Goal: Task Accomplishment & Management: Complete application form

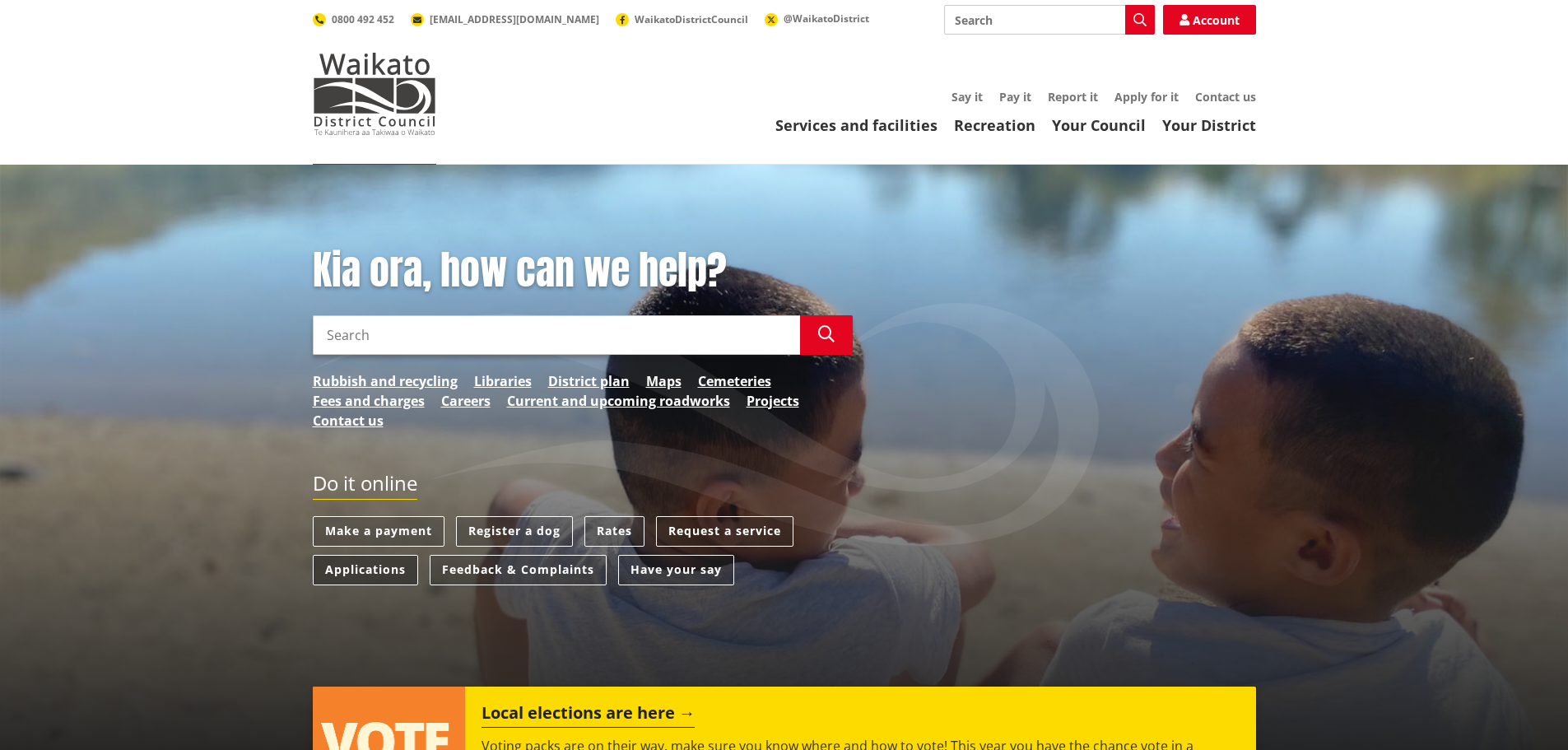
click at [386, 567] on link "Applications" at bounding box center [365, 570] width 105 height 30
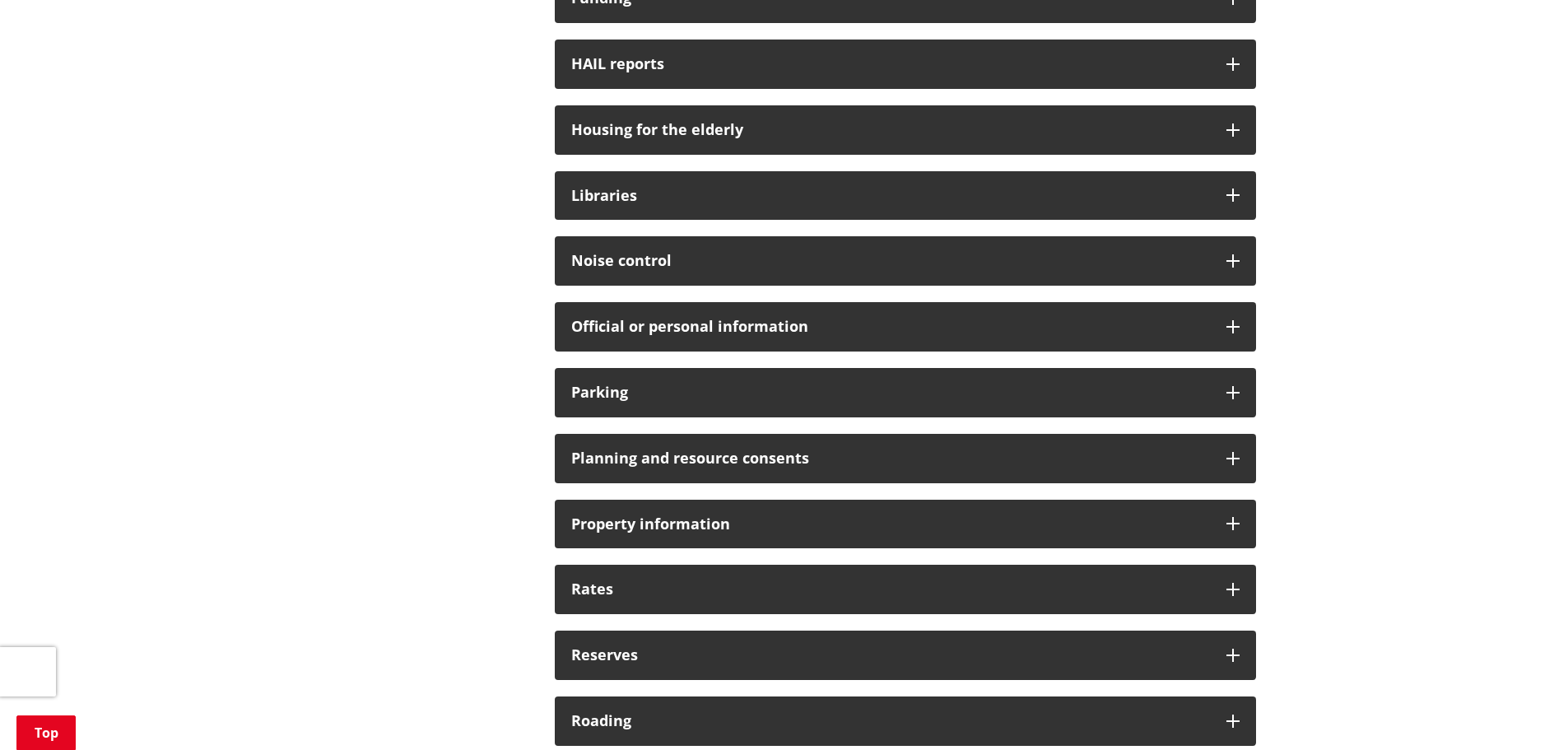
scroll to position [1152, 0]
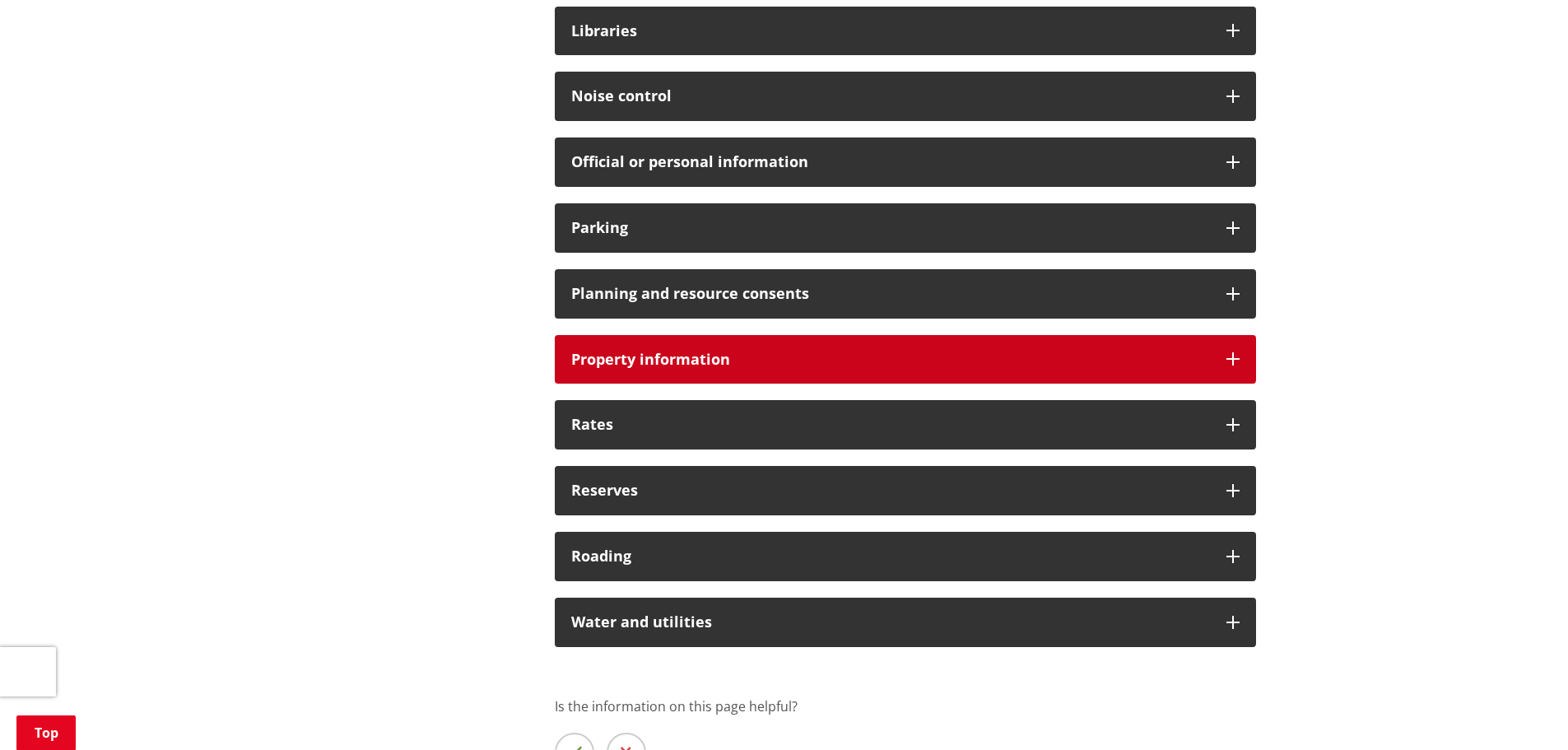
click at [852, 351] on h3 "Property information" at bounding box center [891, 359] width 639 height 17
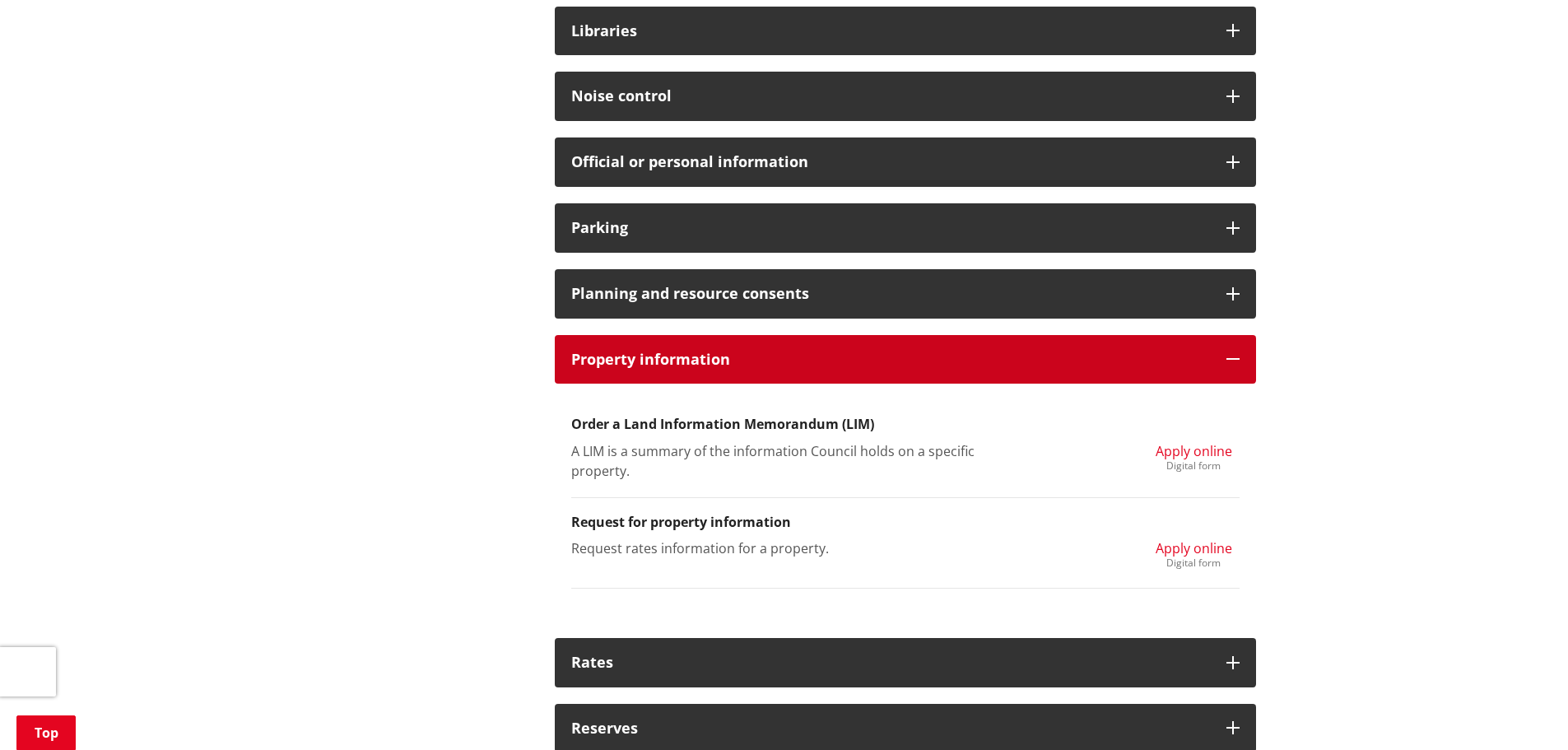
click at [852, 351] on h3 "Property information" at bounding box center [891, 359] width 639 height 17
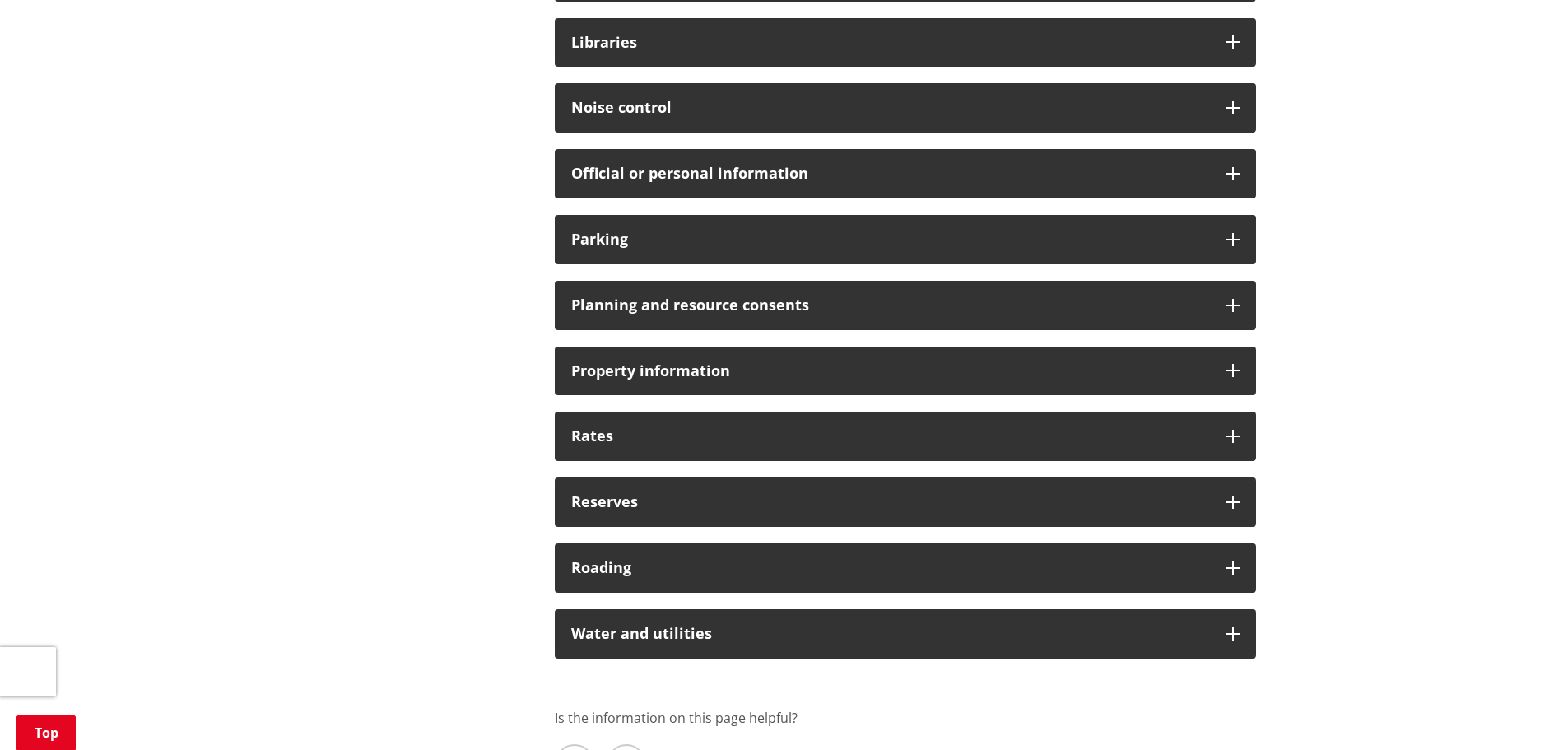
scroll to position [988, 0]
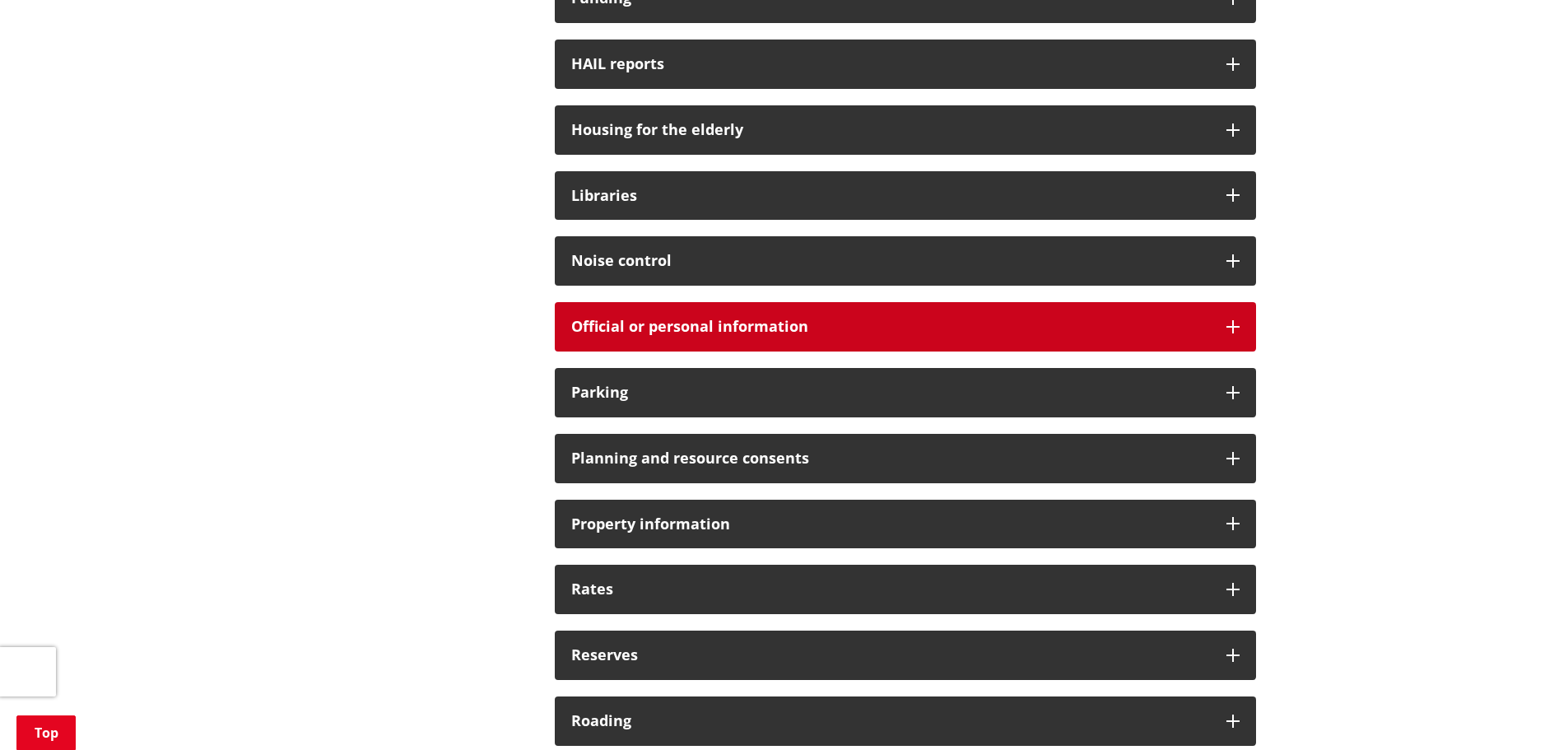
click at [849, 335] on div "Official or personal information" at bounding box center [905, 327] width 701 height 50
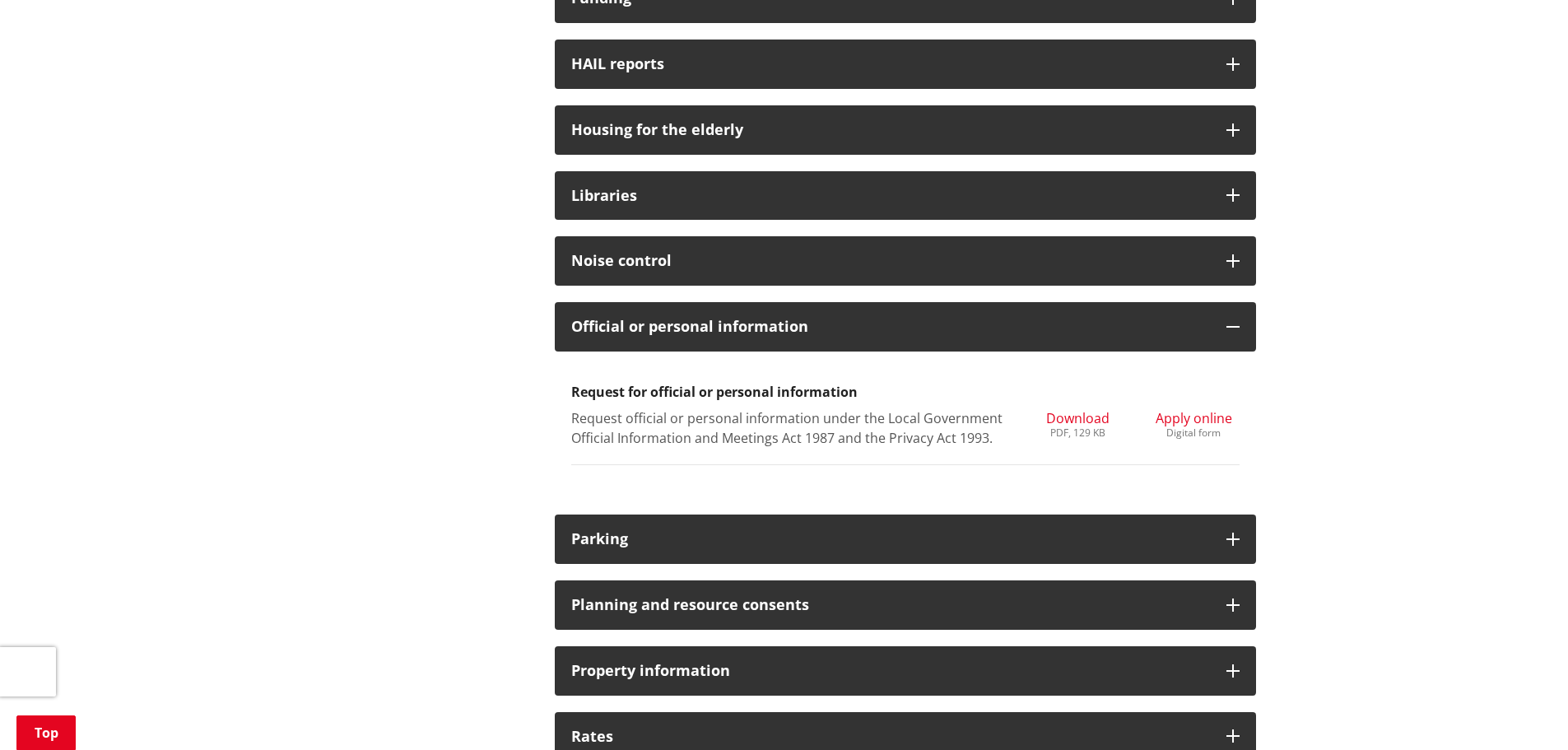
click at [1175, 417] on span "Apply online" at bounding box center [1194, 418] width 77 height 18
